Goal: Information Seeking & Learning: Learn about a topic

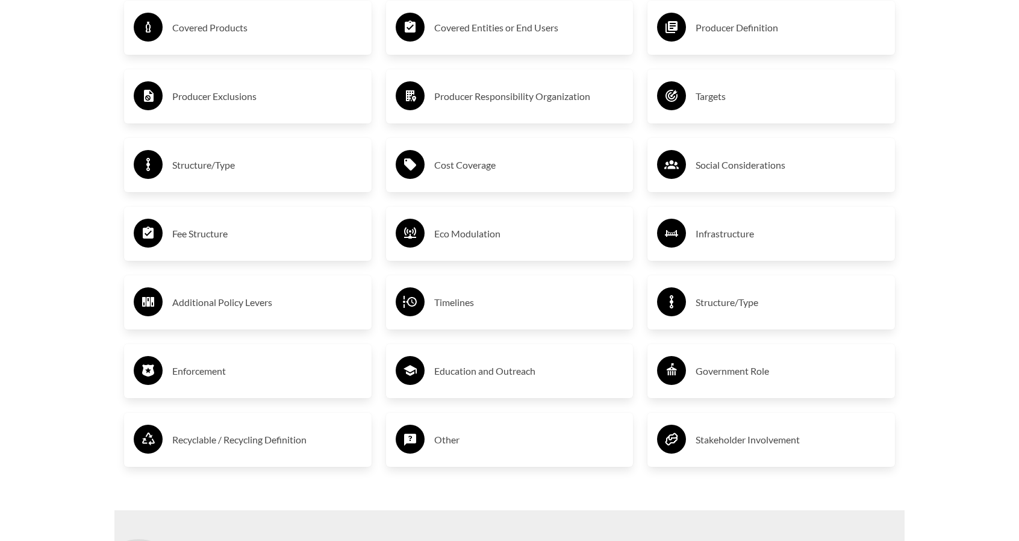
scroll to position [2156, 0]
drag, startPoint x: 507, startPoint y: 331, endPoint x: 487, endPoint y: 293, distance: 43.1
click at [487, 293] on div "Timelines" at bounding box center [509, 303] width 247 height 54
click at [487, 293] on div "Timelines" at bounding box center [510, 302] width 228 height 35
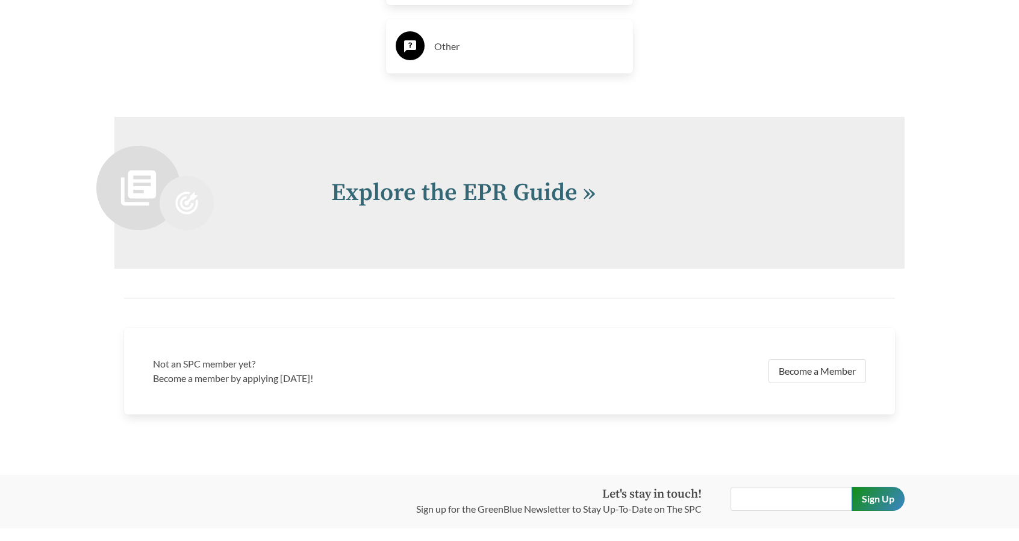
scroll to position [2647, 0]
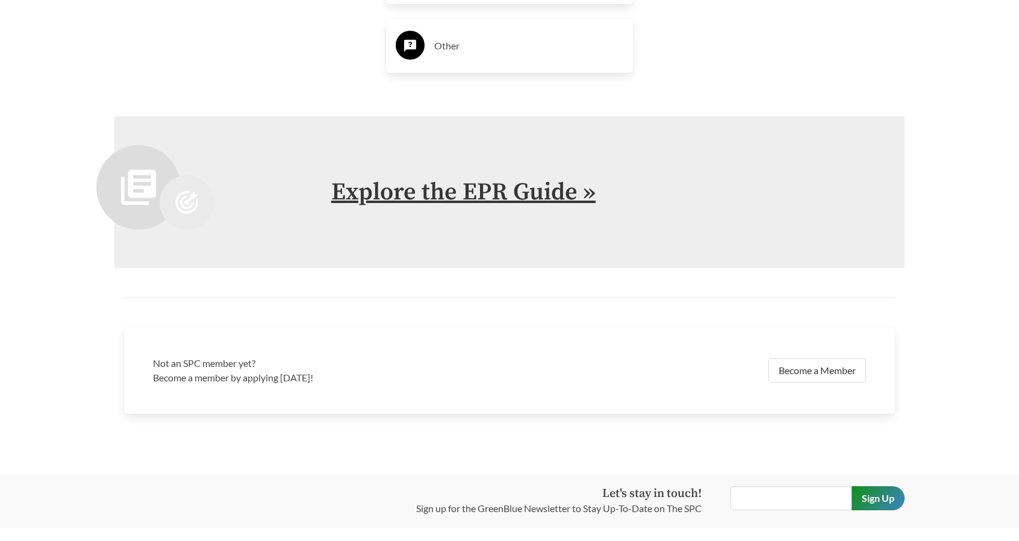
click at [485, 197] on link "Explore the EPR Guide »" at bounding box center [463, 192] width 264 height 30
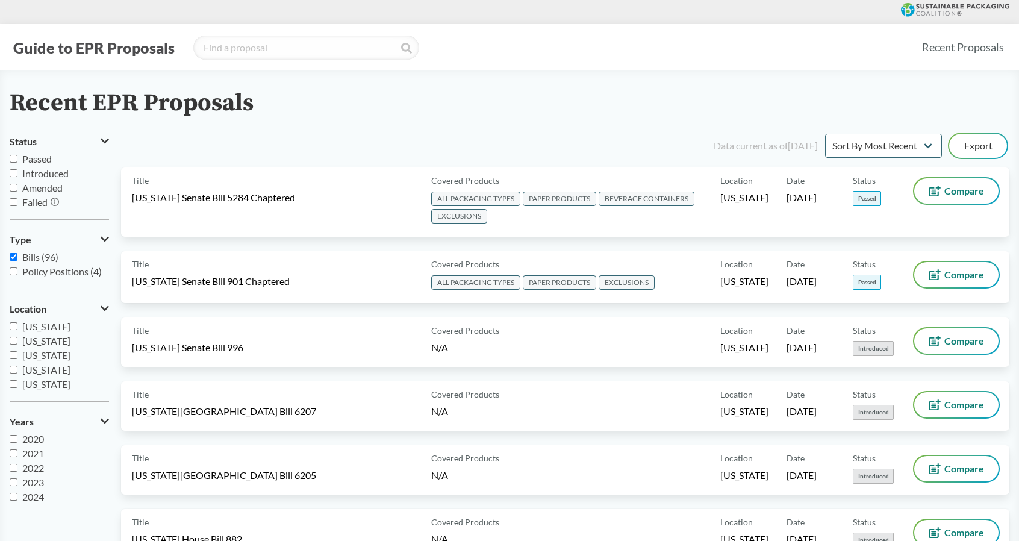
click at [16, 157] on input "Passed" at bounding box center [14, 159] width 8 height 8
checkbox input "true"
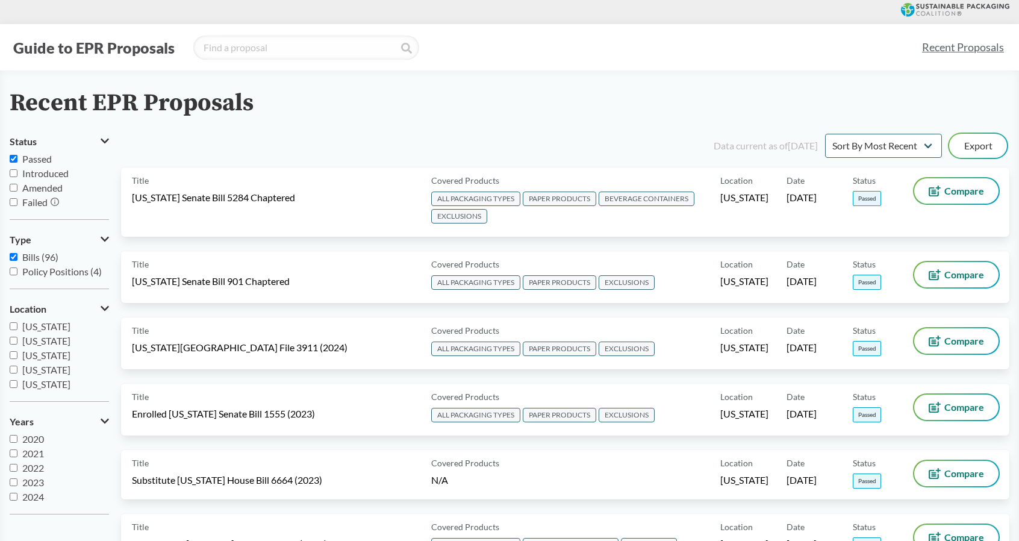
click at [18, 255] on label "Bills (96)" at bounding box center [59, 257] width 99 height 14
click at [17, 255] on input "Bills (96)" at bounding box center [14, 257] width 8 height 8
click at [18, 255] on label "Bills (96)" at bounding box center [59, 257] width 99 height 14
click at [17, 255] on input "Bills (96)" at bounding box center [14, 257] width 8 height 8
checkbox input "true"
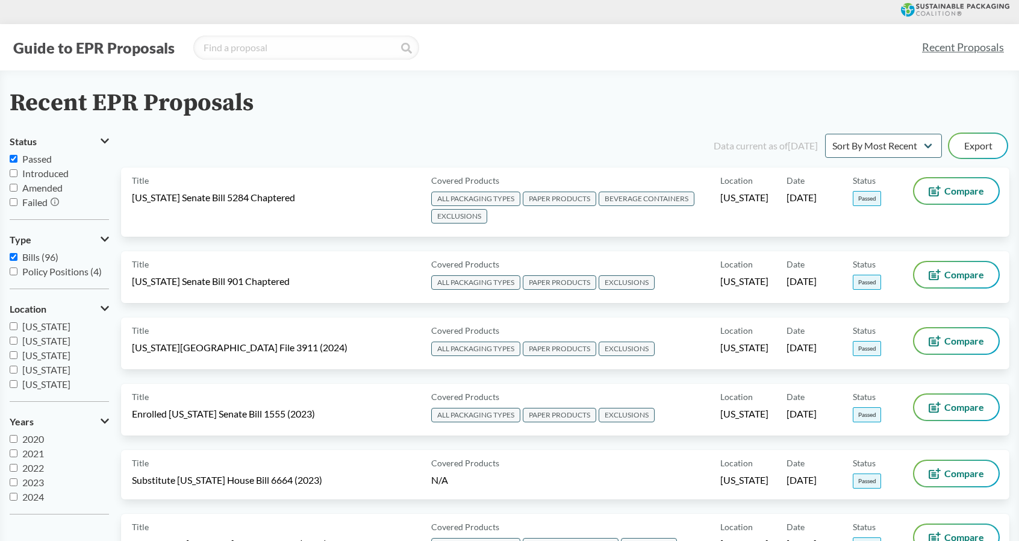
click at [18, 272] on label "Policy Positions (4)" at bounding box center [59, 271] width 99 height 14
click at [17, 272] on input "Policy Positions (4)" at bounding box center [14, 271] width 8 height 8
checkbox input "true"
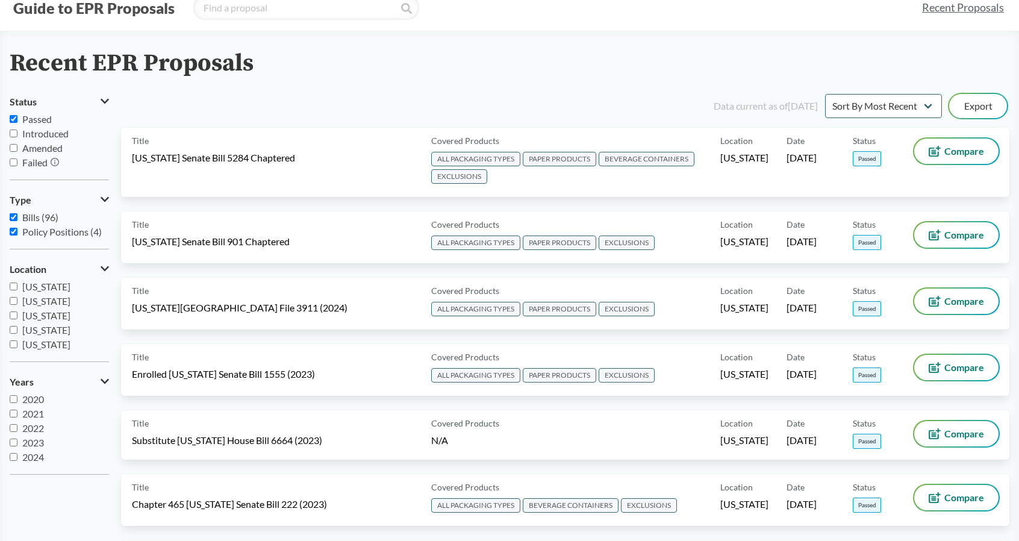
scroll to position [46, 0]
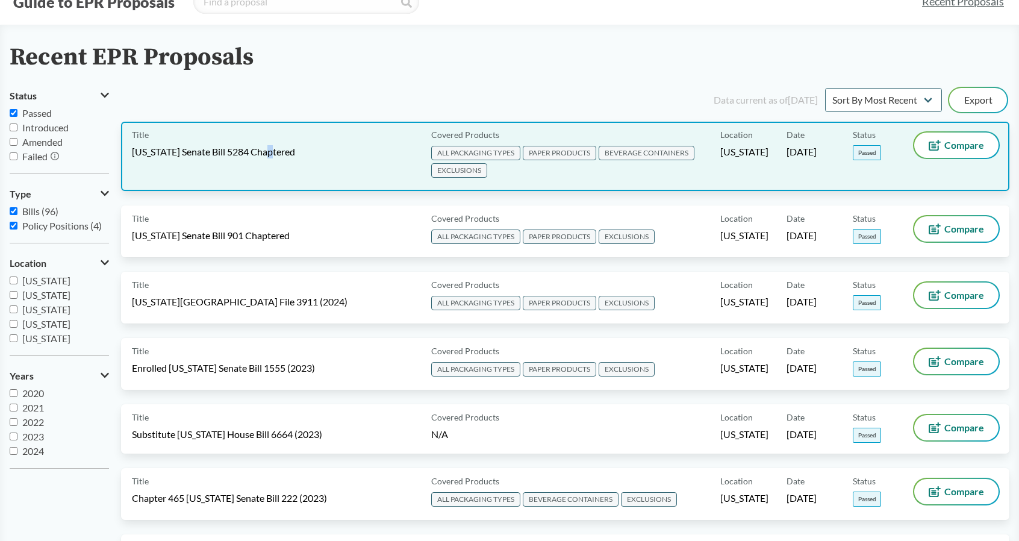
drag, startPoint x: 326, startPoint y: 156, endPoint x: 275, endPoint y: 155, distance: 51.8
click at [275, 155] on span "[US_STATE] Senate Bill 5284 Chaptered" at bounding box center [213, 151] width 163 height 13
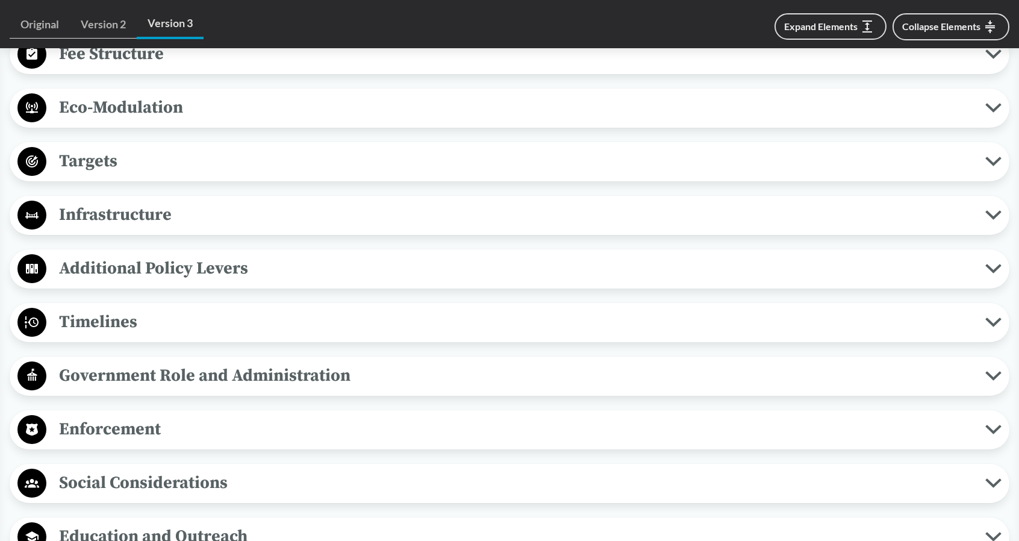
scroll to position [880, 0]
click at [193, 313] on span "Timelines" at bounding box center [515, 321] width 939 height 27
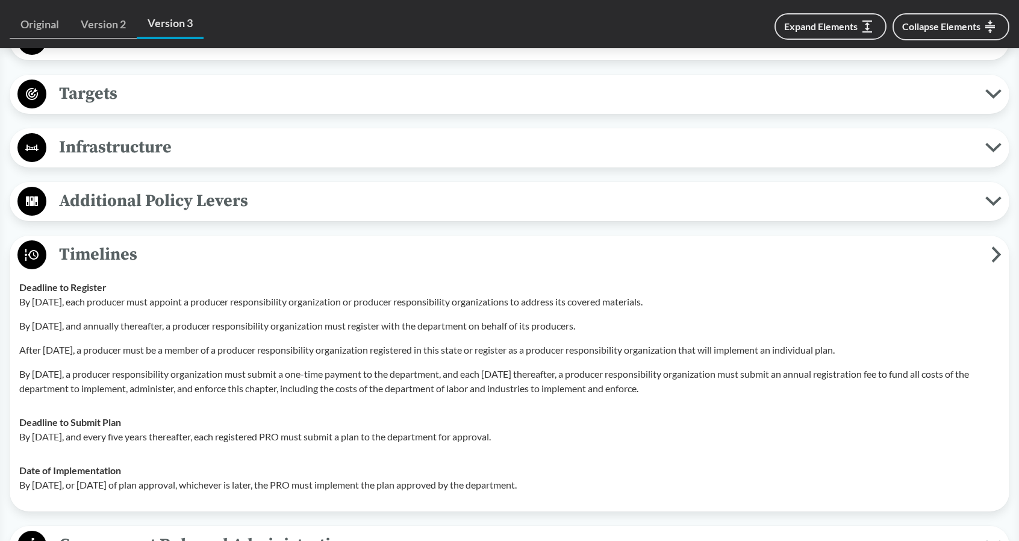
scroll to position [946, 0]
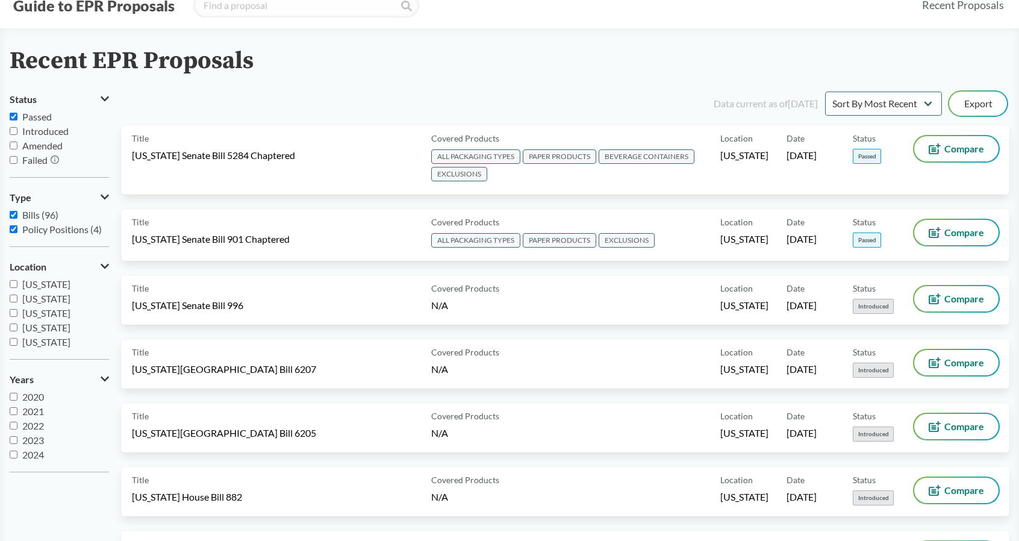
scroll to position [44, 0]
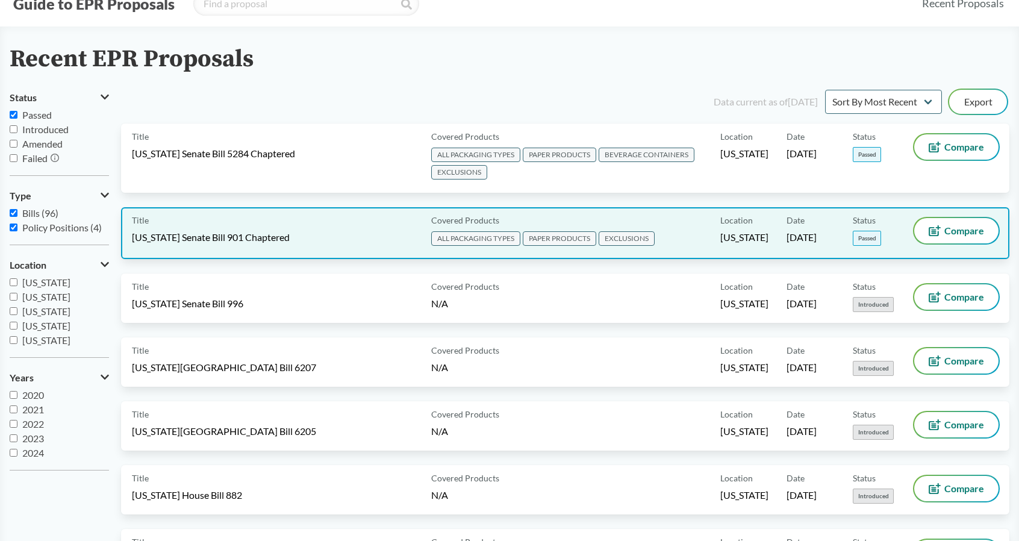
click at [306, 244] on div "Title [US_STATE] Senate Bill 901 Chaptered" at bounding box center [279, 233] width 294 height 30
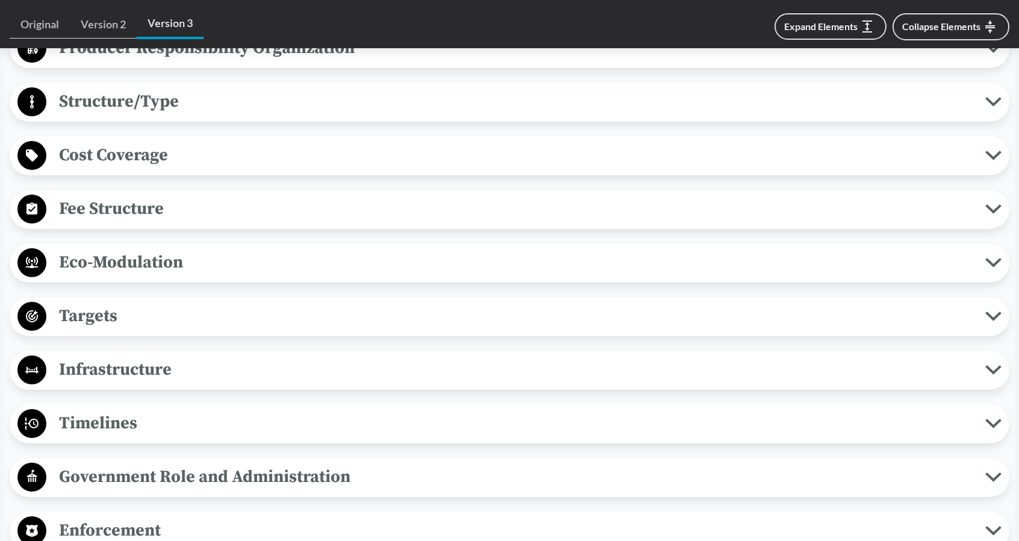
scroll to position [885, 0]
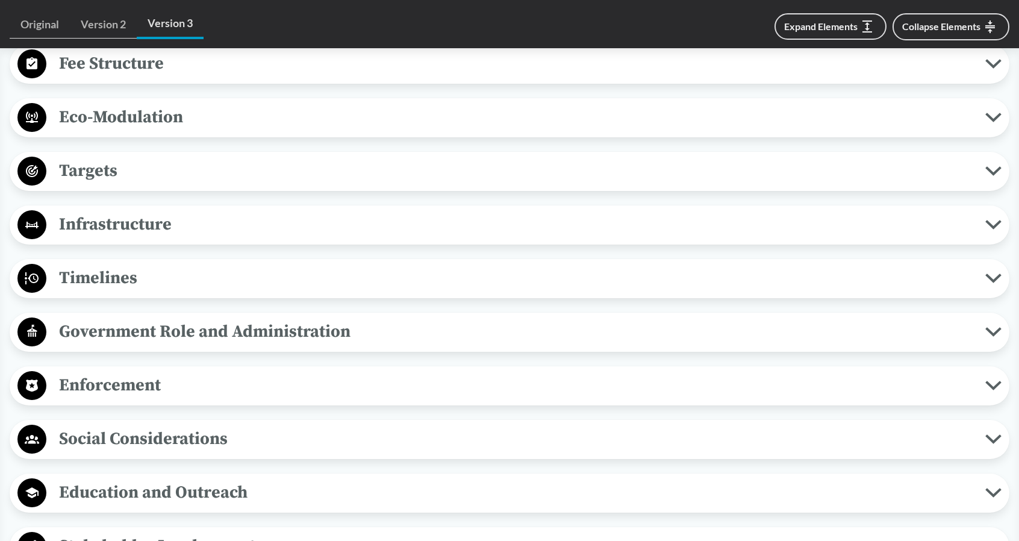
click at [220, 275] on span "Timelines" at bounding box center [515, 277] width 939 height 27
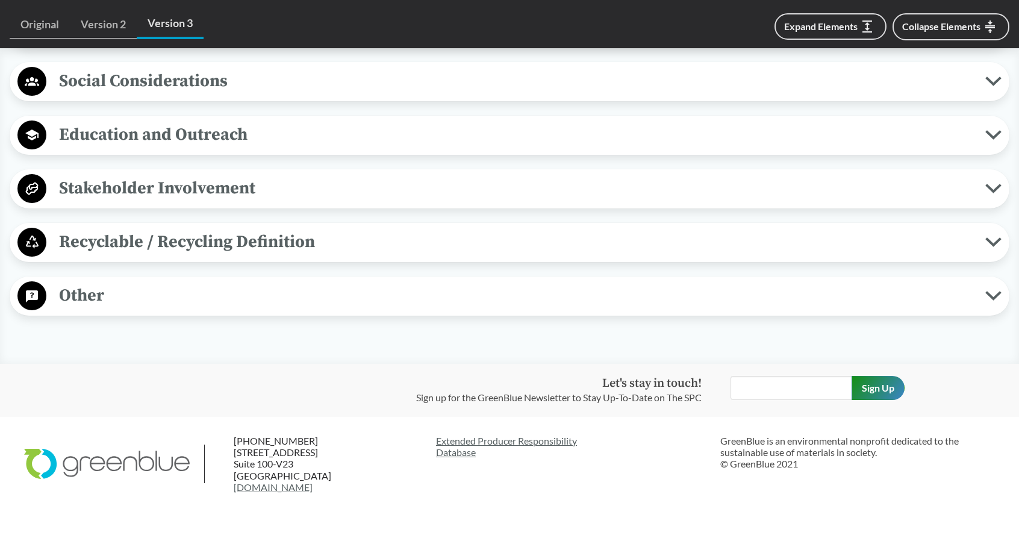
scroll to position [1462, 0]
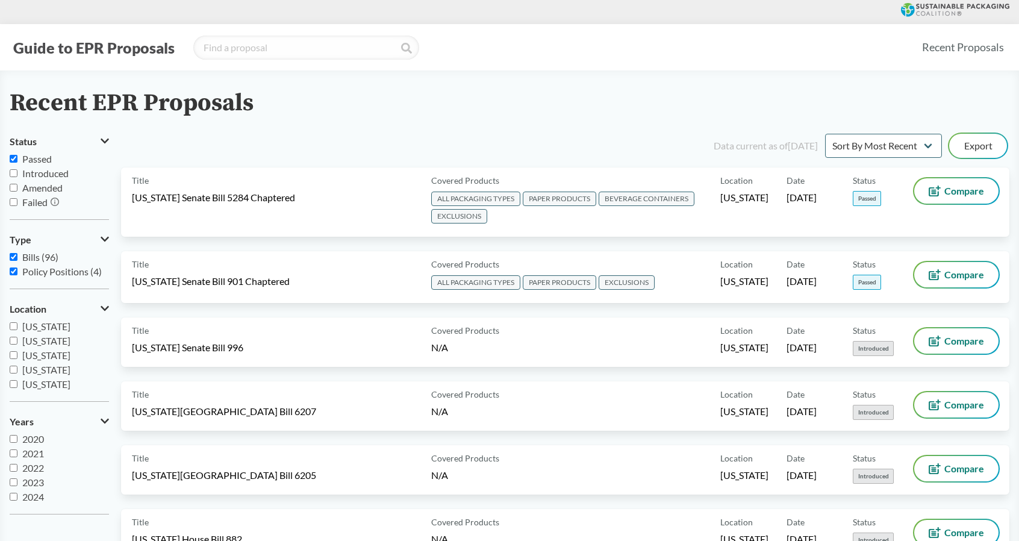
click at [36, 153] on span "Passed" at bounding box center [37, 158] width 30 height 11
click at [17, 155] on input "Passed" at bounding box center [14, 159] width 8 height 8
click at [11, 155] on input "Passed" at bounding box center [14, 159] width 8 height 8
checkbox input "true"
click at [16, 498] on input "2025" at bounding box center [14, 497] width 8 height 8
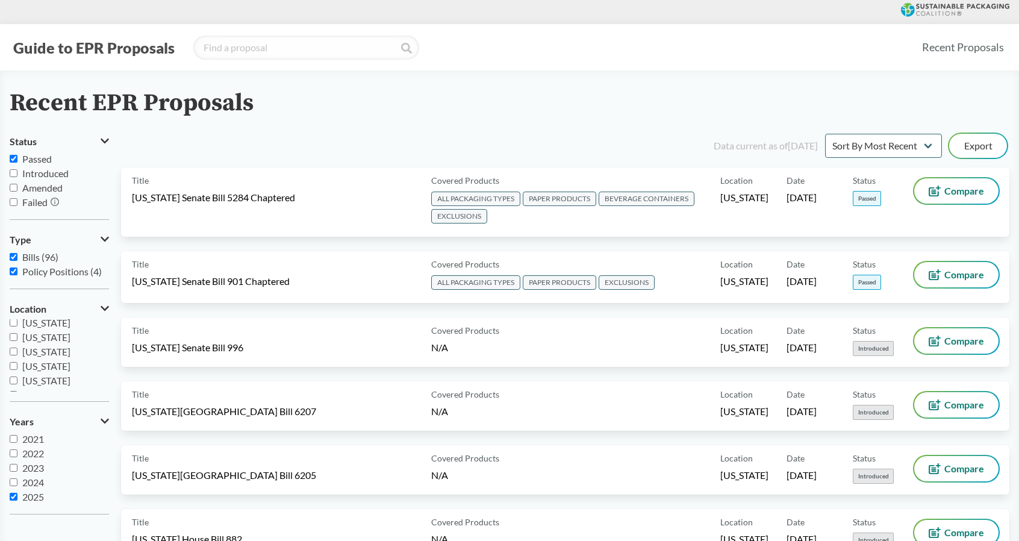
checkbox input "true"
